Goal: Information Seeking & Learning: Learn about a topic

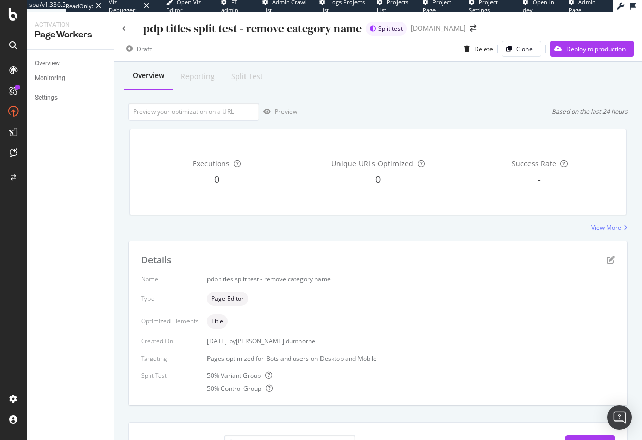
scroll to position [157, 0]
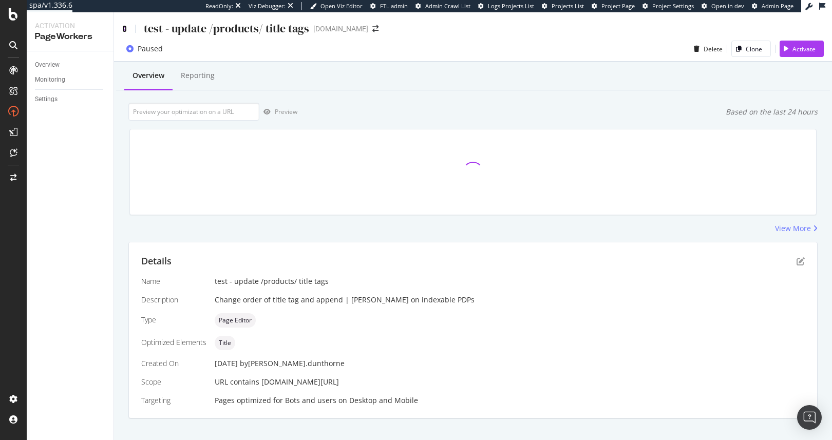
click at [125, 27] on icon at bounding box center [124, 28] width 5 height 7
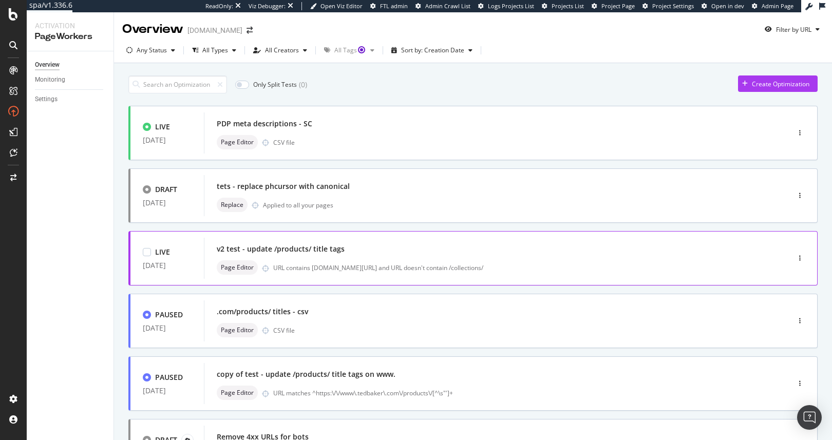
click at [330, 252] on div "v2 test - update /products/ title tags" at bounding box center [281, 249] width 128 height 10
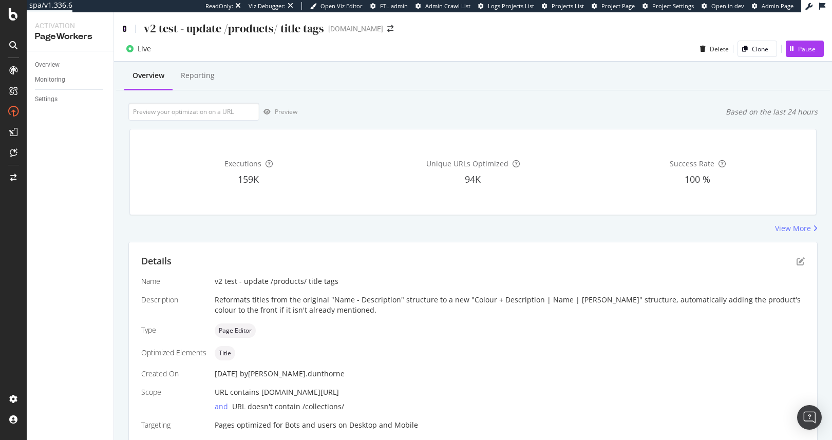
click at [123, 28] on icon at bounding box center [124, 28] width 5 height 7
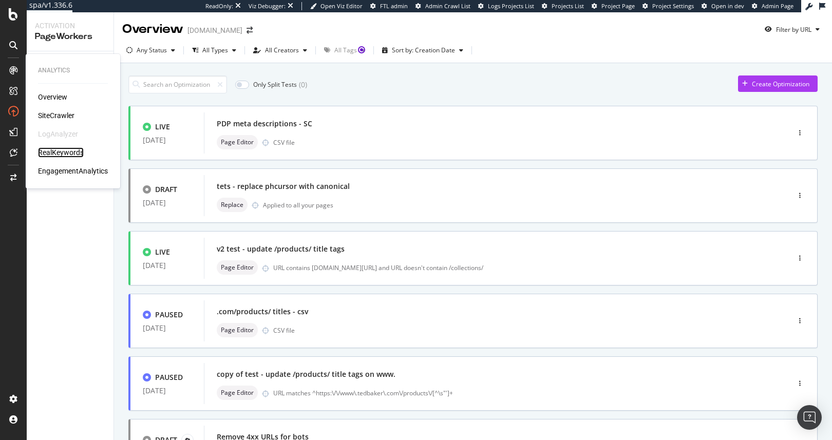
click at [59, 149] on div "RealKeywords" at bounding box center [61, 152] width 46 height 10
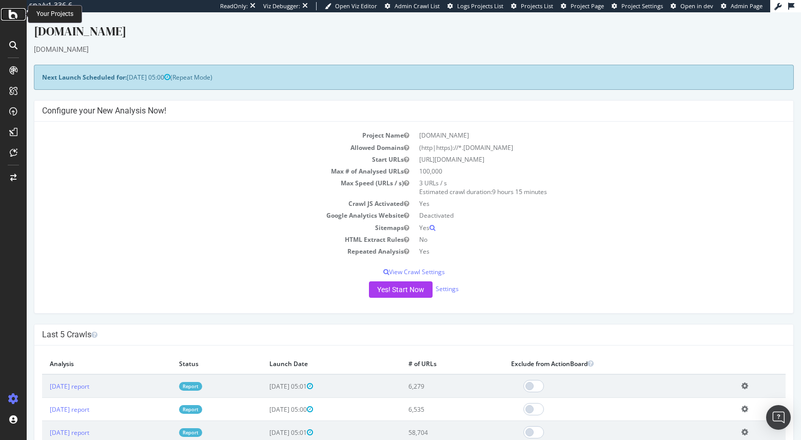
click at [9, 13] on icon at bounding box center [13, 14] width 9 height 12
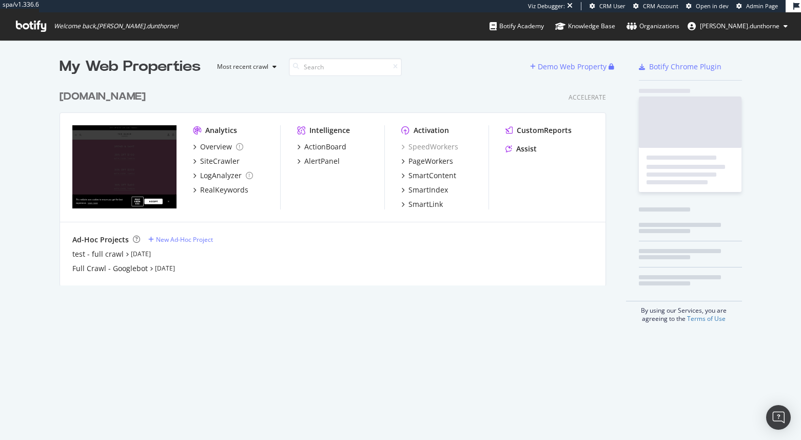
scroll to position [201, 547]
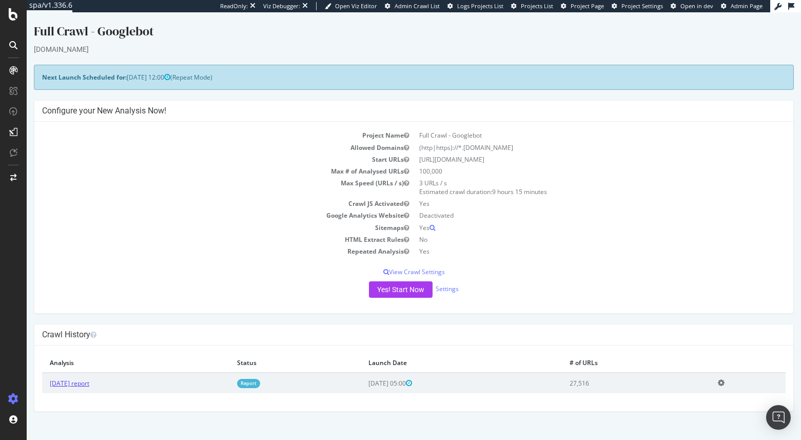
click at [81, 383] on link "[DATE] report" at bounding box center [70, 383] width 40 height 9
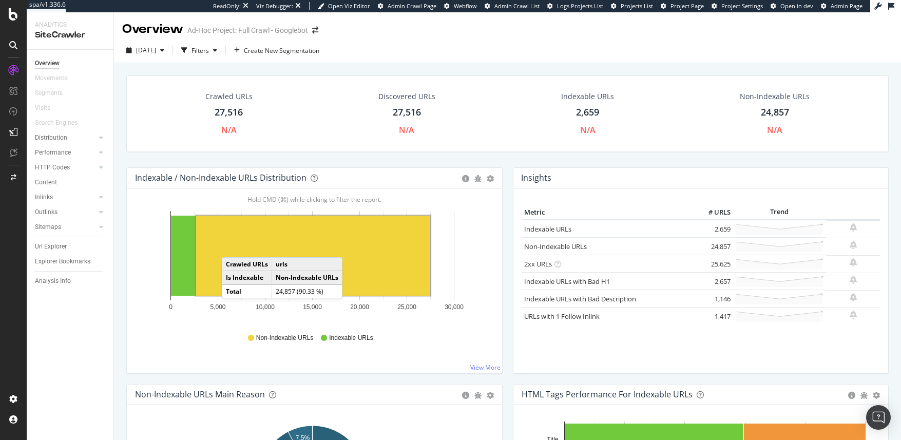
click at [232, 247] on rect "A chart." at bounding box center [313, 256] width 234 height 80
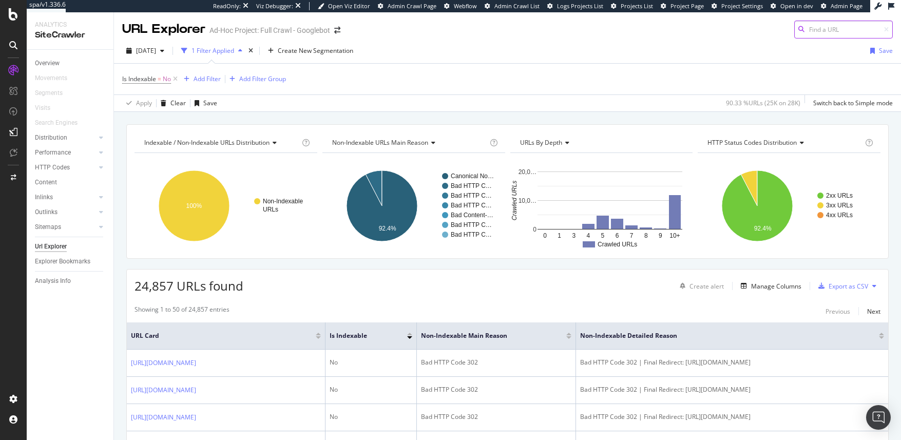
paste input "[URL][DOMAIN_NAME]"
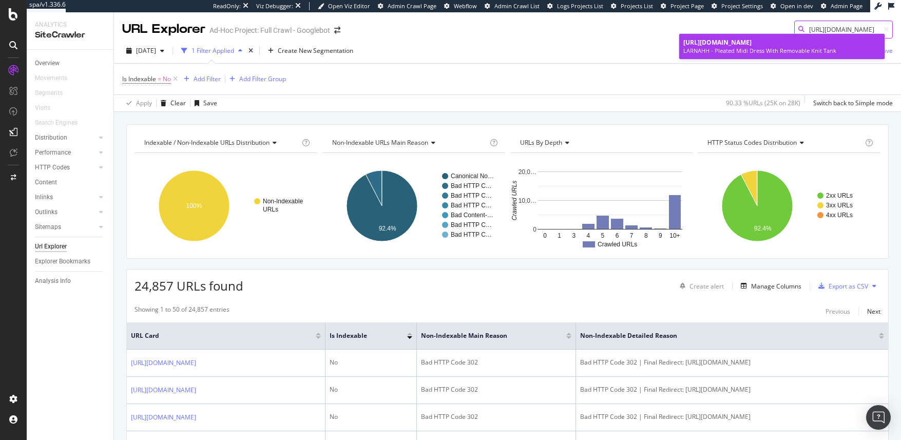
type input "[URL][DOMAIN_NAME]"
click at [752, 44] on span "[URL][DOMAIN_NAME]" at bounding box center [717, 42] width 68 height 9
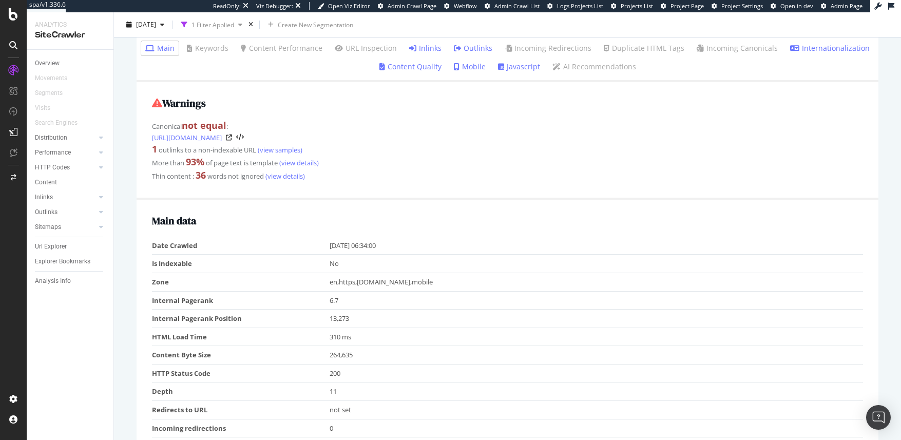
scroll to position [133, 0]
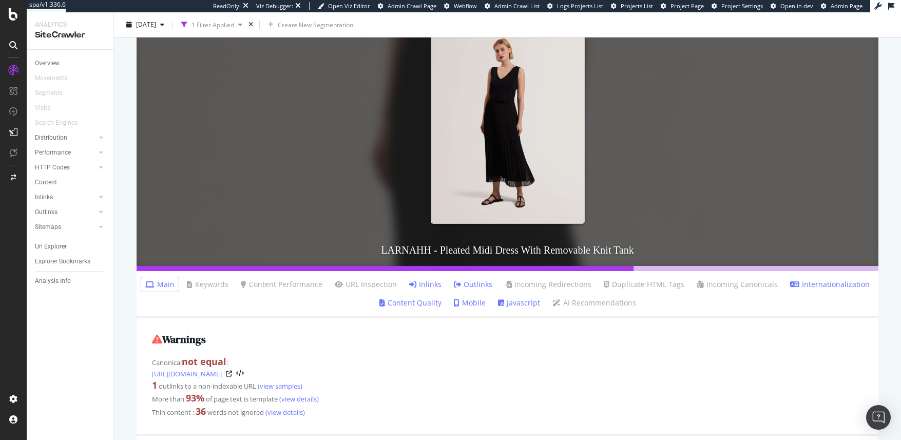
click at [421, 285] on link "Inlinks" at bounding box center [425, 284] width 32 height 10
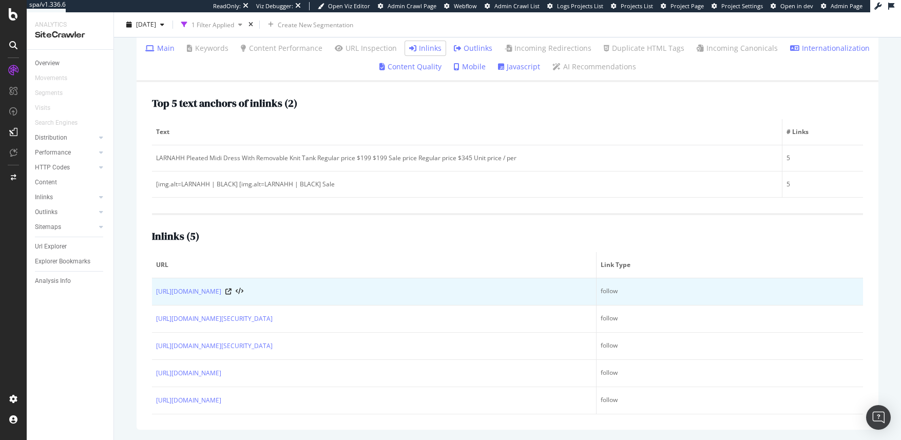
scroll to position [390, 0]
click at [232, 289] on icon at bounding box center [228, 292] width 6 height 6
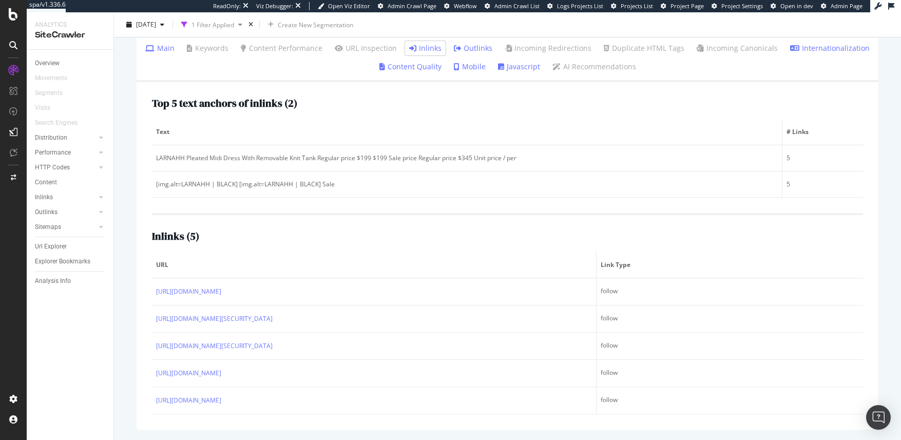
scroll to position [0, 0]
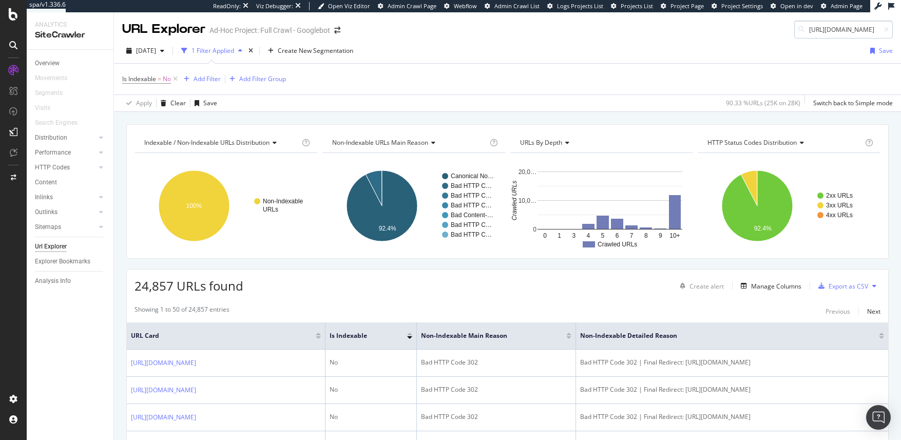
scroll to position [0, 218]
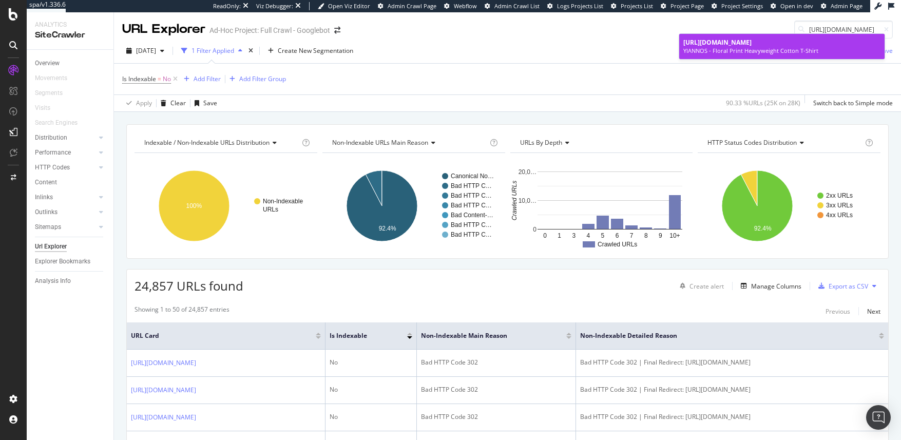
type input "[URL][DOMAIN_NAME]"
click at [752, 45] on span "[URL][DOMAIN_NAME]" at bounding box center [717, 42] width 68 height 9
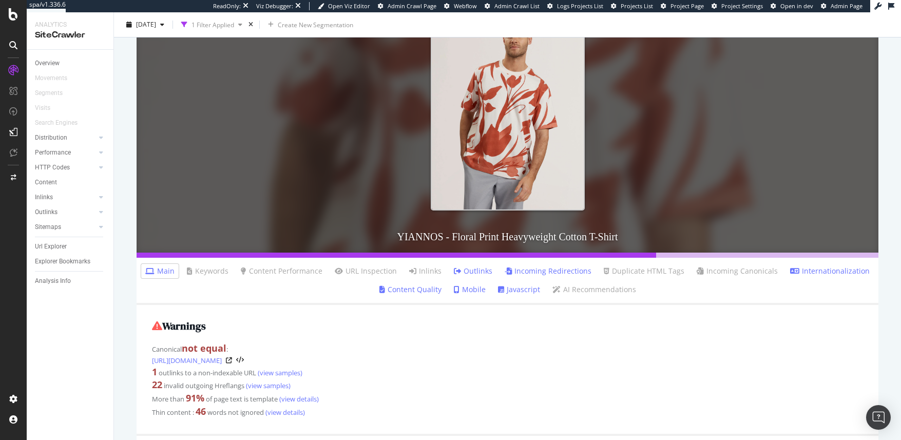
scroll to position [146, 0]
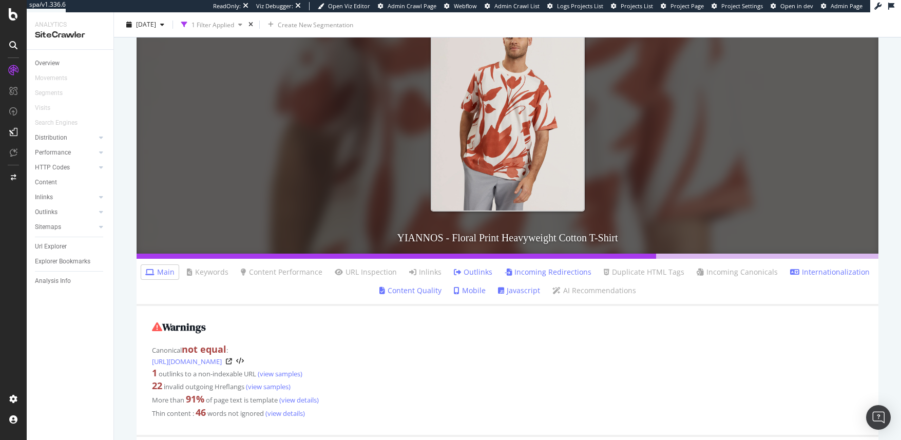
click at [547, 272] on link "Incoming Redirections" at bounding box center [548, 272] width 87 height 10
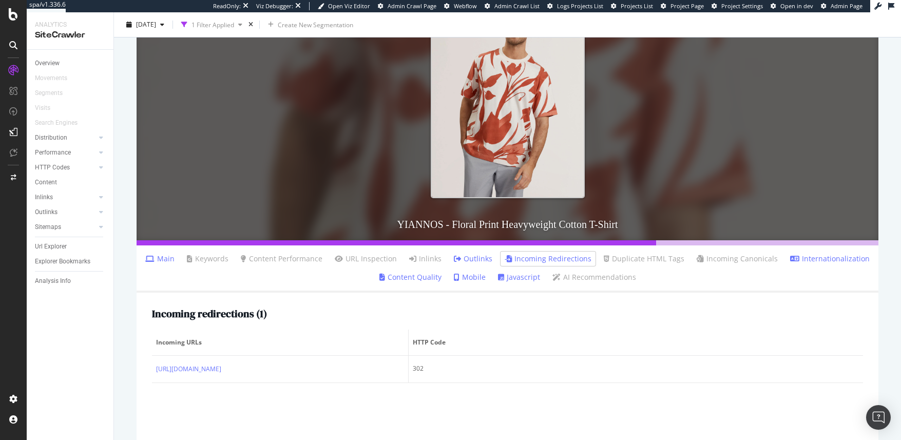
scroll to position [180, 0]
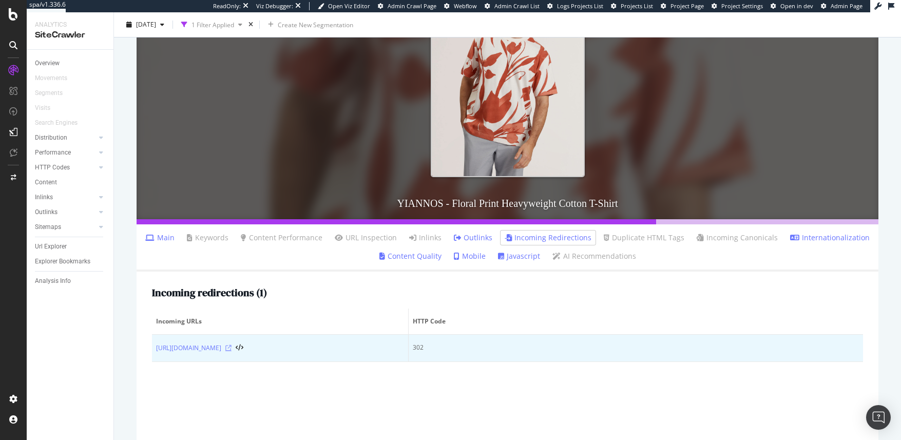
click at [232, 346] on icon at bounding box center [228, 348] width 6 height 6
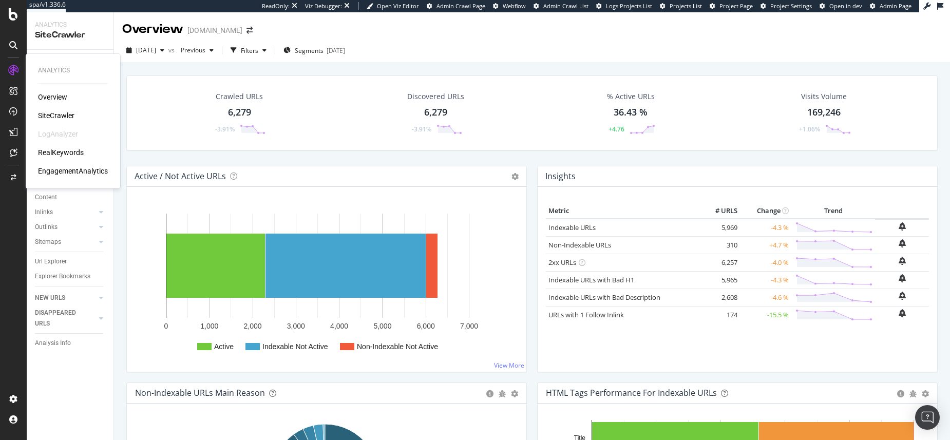
click at [55, 113] on div "SiteCrawler" at bounding box center [56, 115] width 36 height 10
click at [47, 261] on div "Url Explorer" at bounding box center [51, 261] width 32 height 11
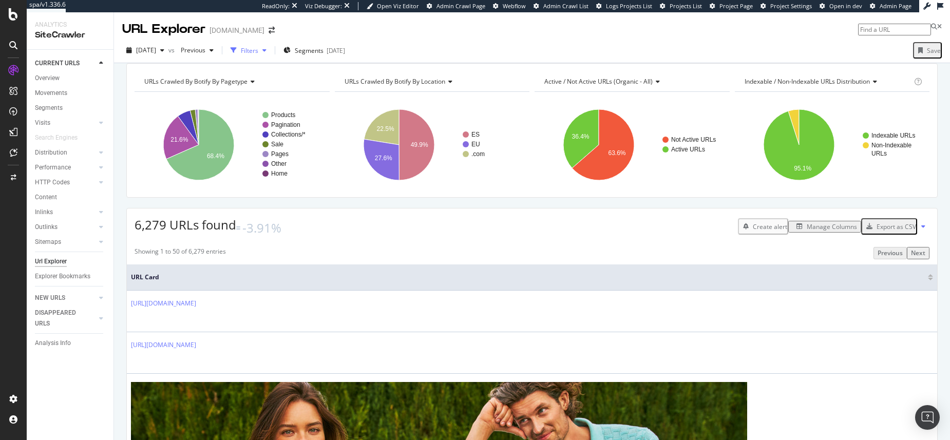
click at [241, 50] on div "button" at bounding box center [233, 50] width 14 height 14
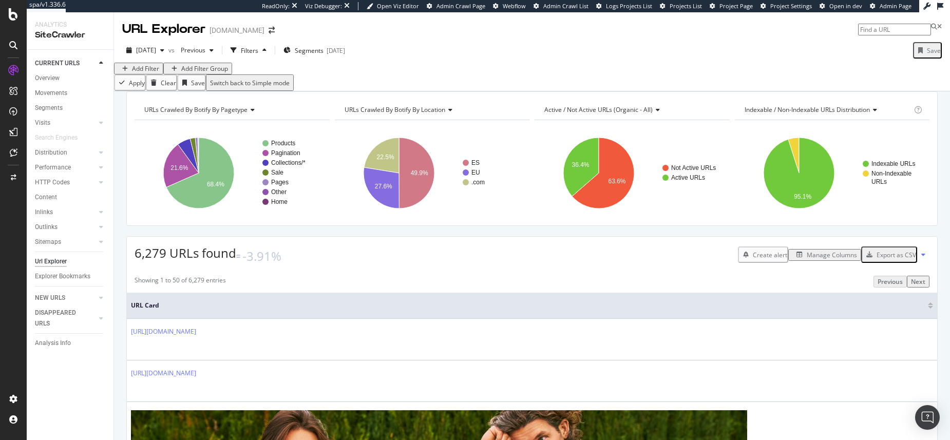
click at [128, 72] on icon "button" at bounding box center [125, 69] width 6 height 6
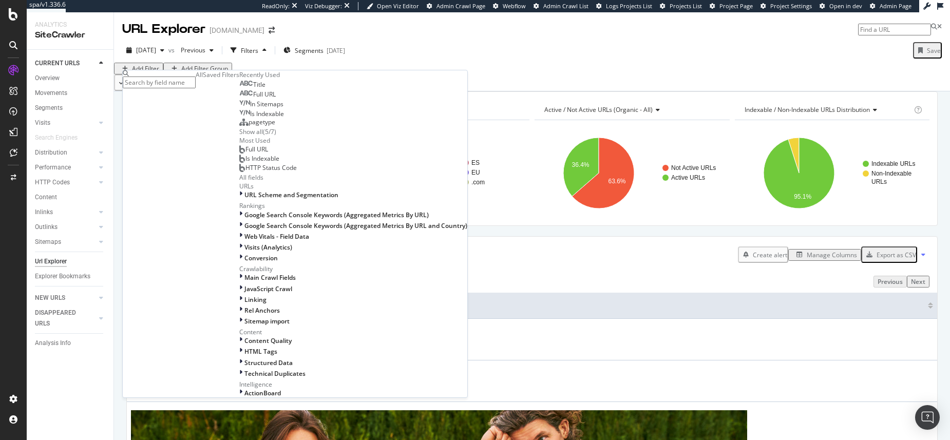
click at [253, 99] on span "Full URL" at bounding box center [264, 94] width 23 height 9
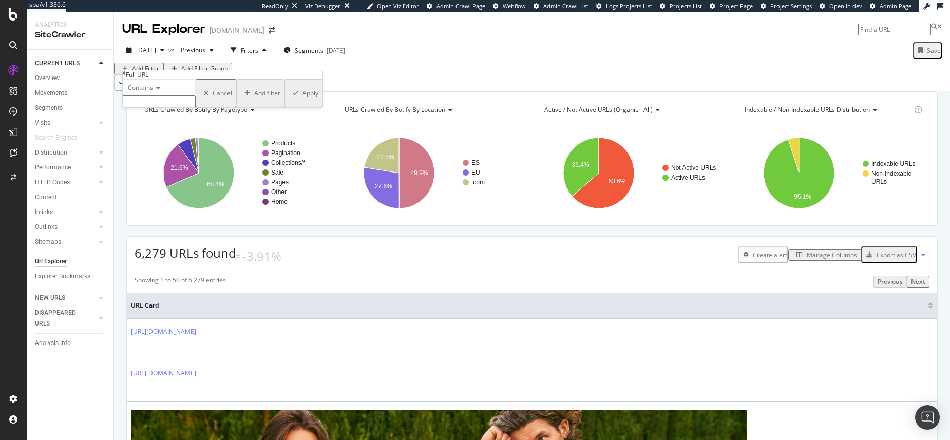
click at [169, 107] on input "text" at bounding box center [159, 101] width 73 height 12
type input "?"
click at [302, 101] on div "Apply" at bounding box center [310, 96] width 16 height 9
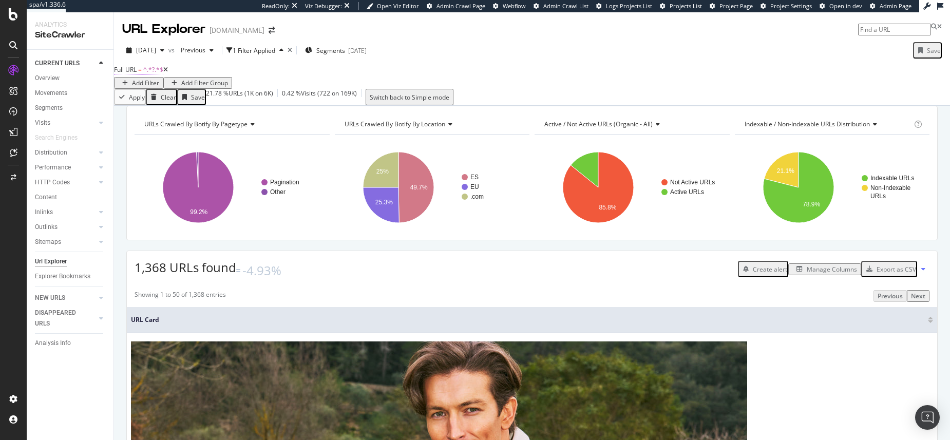
click at [160, 74] on span "^.*?.*$" at bounding box center [153, 69] width 20 height 9
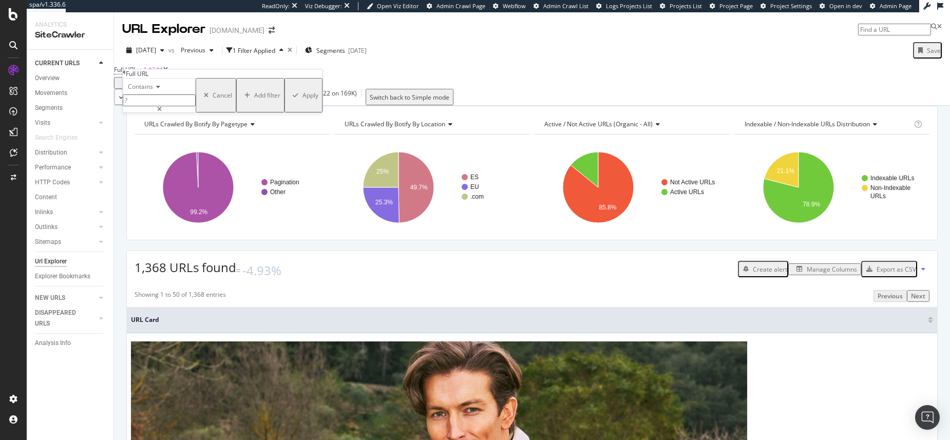
click at [195, 106] on input "?" at bounding box center [159, 100] width 73 height 12
type input "pr_prod"
click at [302, 100] on div "Apply" at bounding box center [310, 95] width 16 height 9
